Goal: Find specific page/section: Find specific page/section

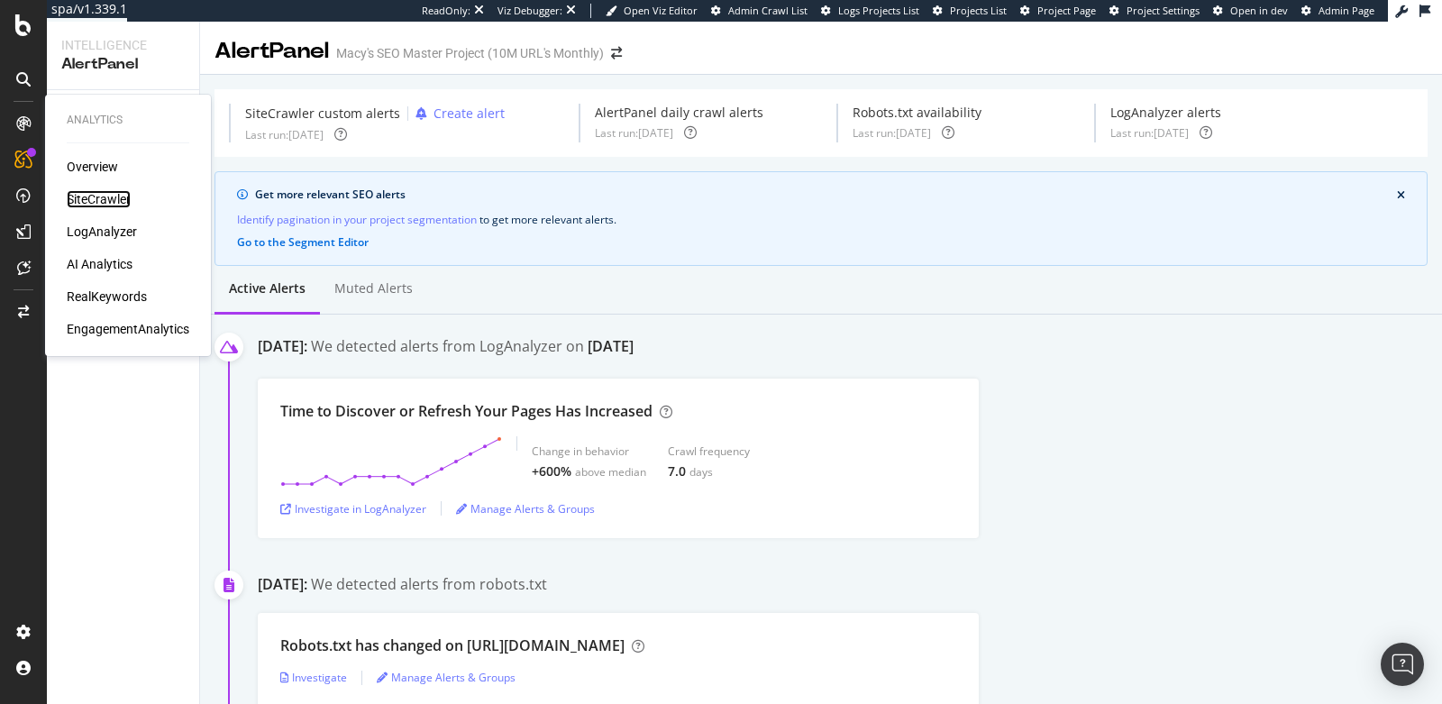
click at [84, 193] on div "SiteCrawler" at bounding box center [99, 199] width 64 height 18
